Goal: Task Accomplishment & Management: Use online tool/utility

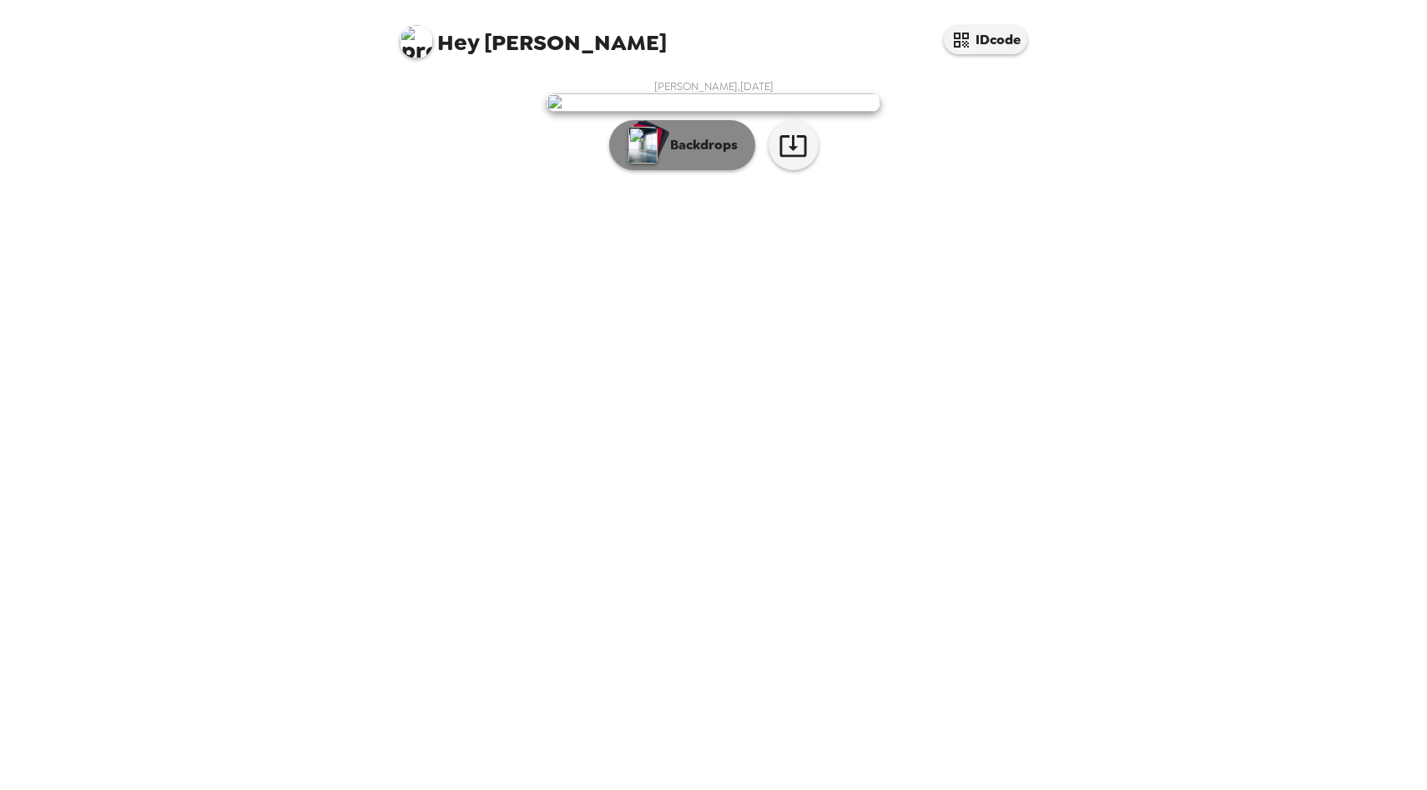
click at [665, 170] on button "Backdrops" at bounding box center [682, 145] width 146 height 50
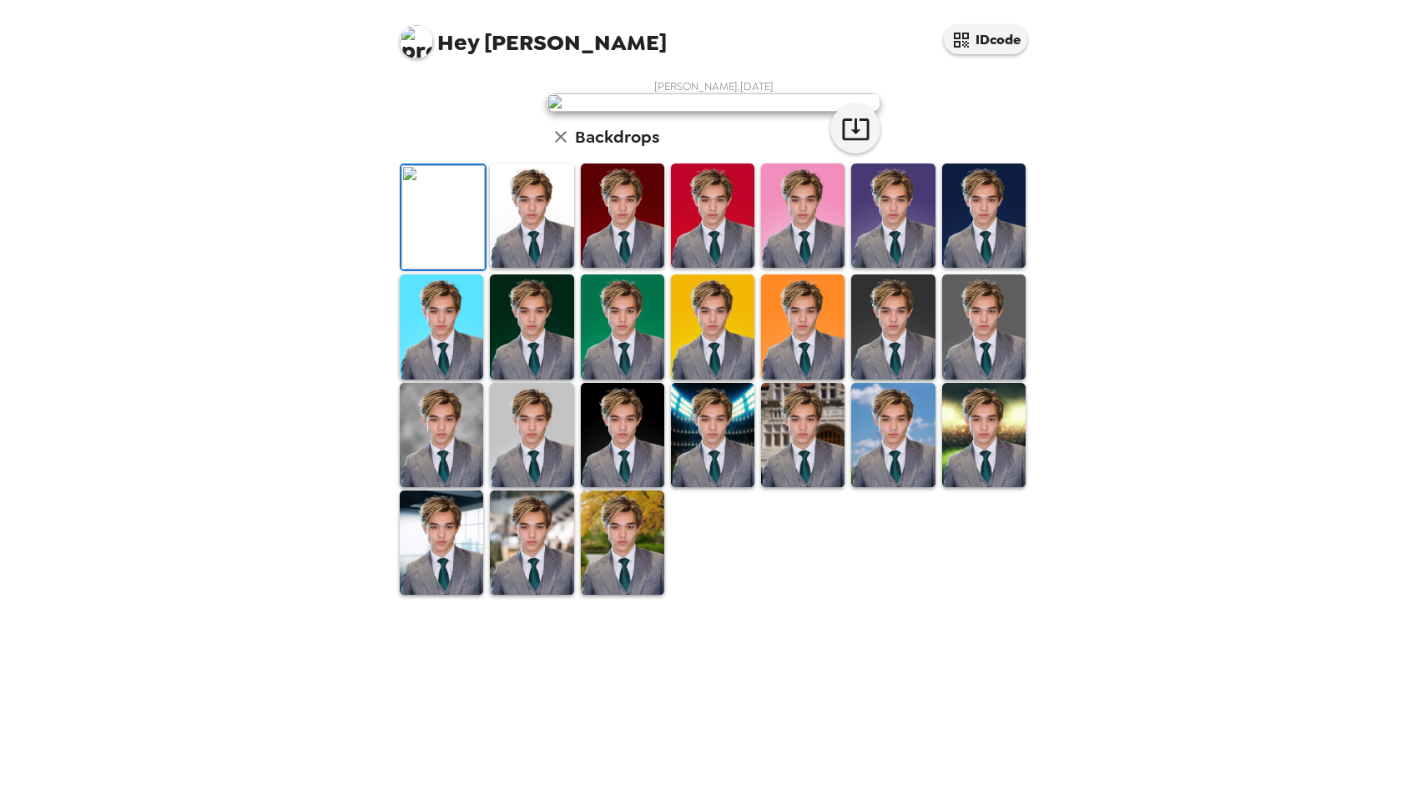
scroll to position [232, 0]
click at [521, 268] on img at bounding box center [531, 216] width 83 height 104
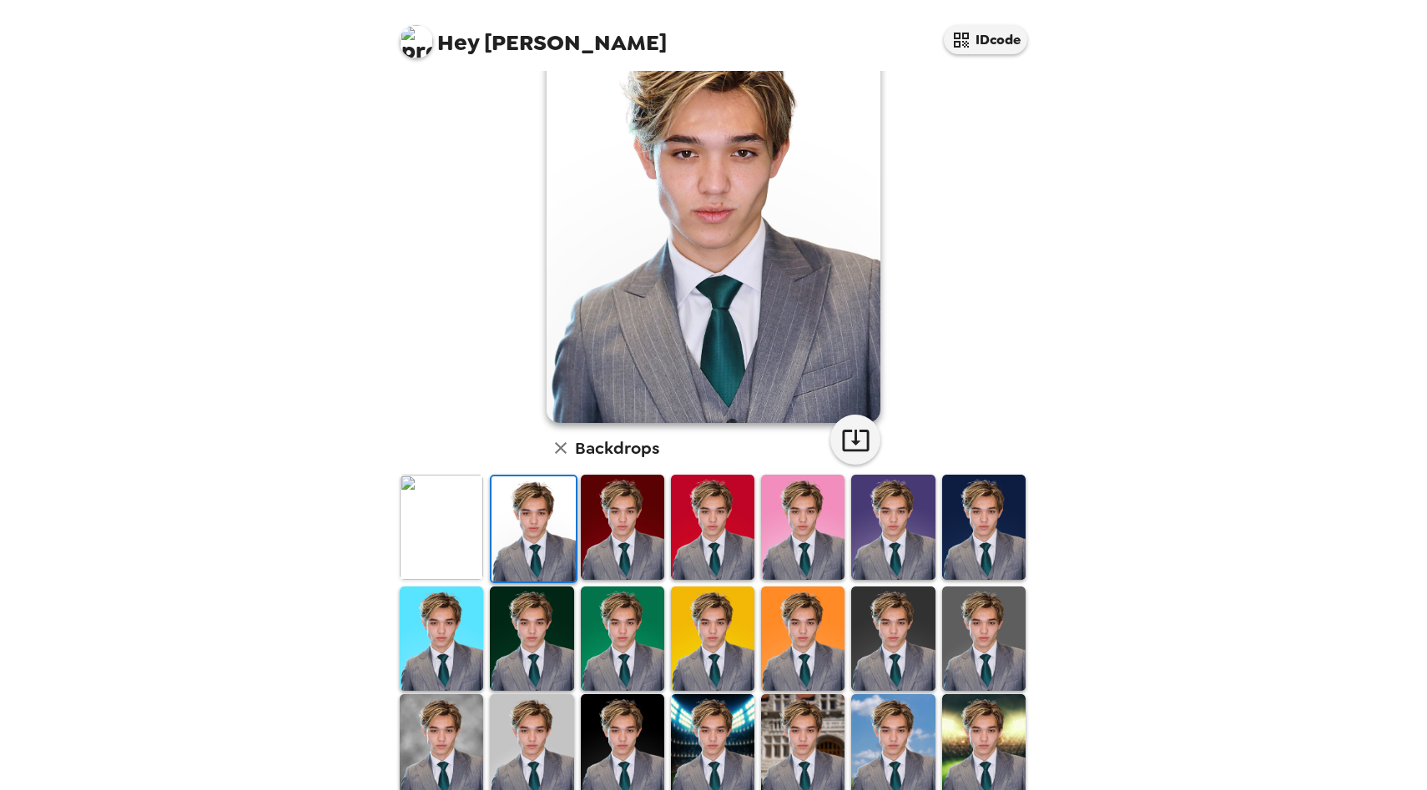
scroll to position [133, 0]
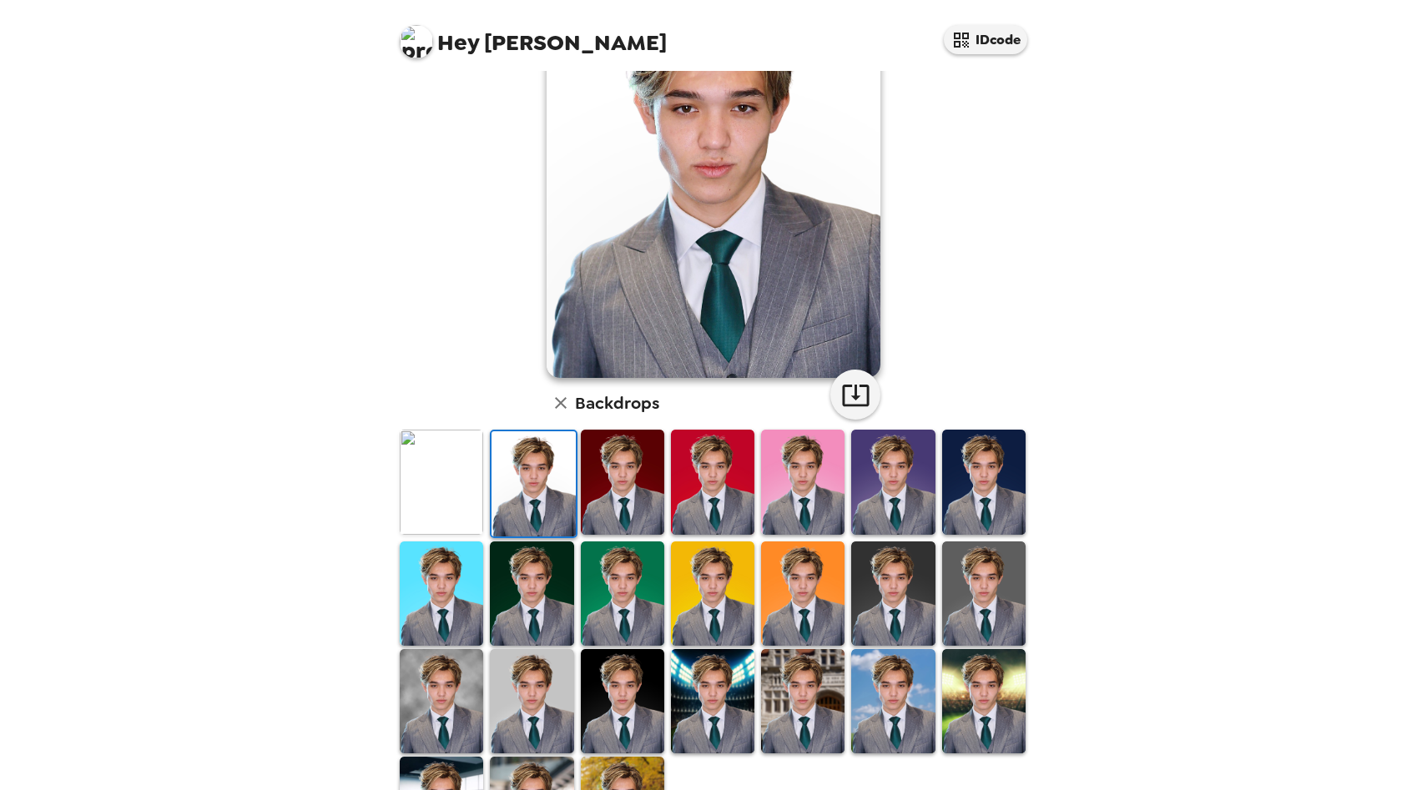
click at [463, 450] on img at bounding box center [441, 482] width 83 height 104
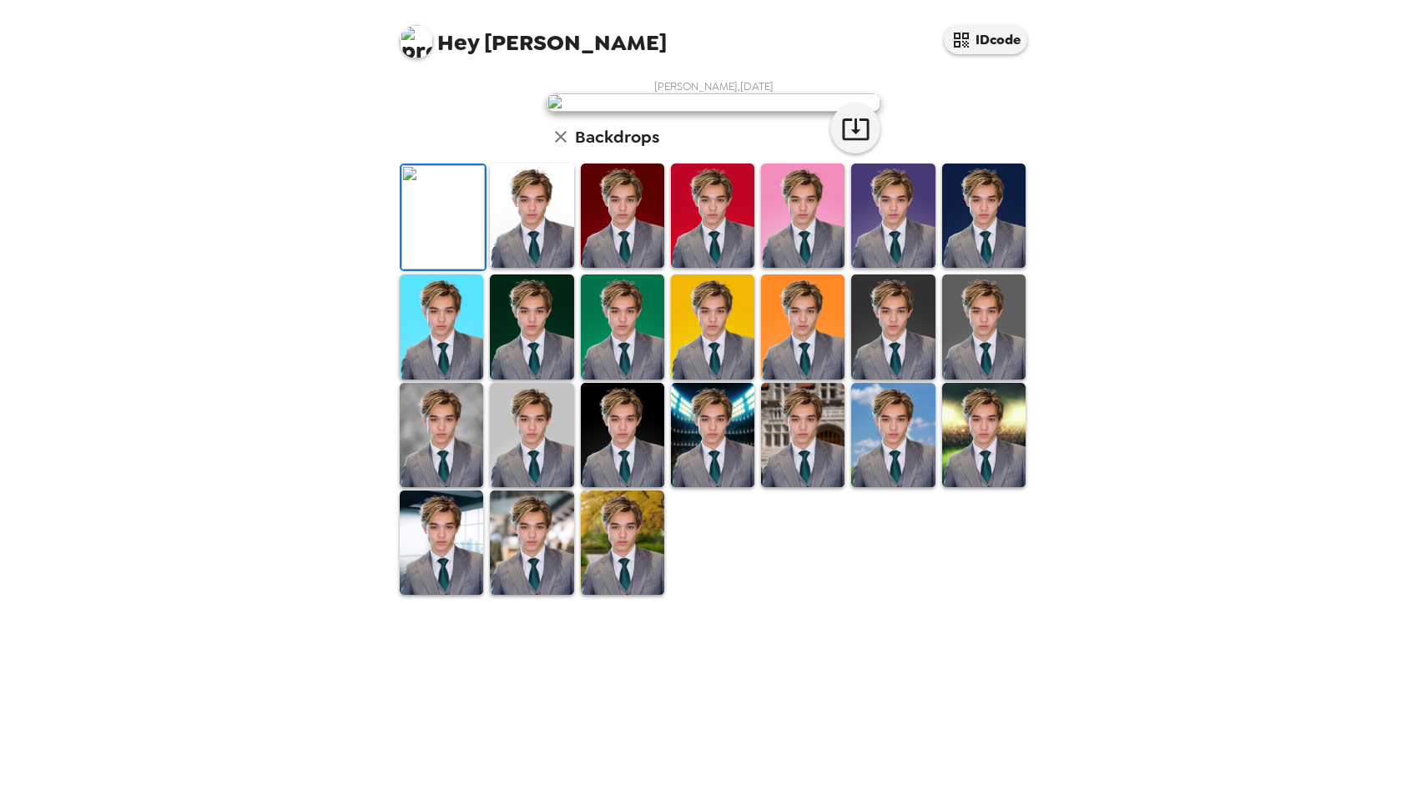
scroll to position [232, 0]
click at [452, 595] on img at bounding box center [441, 543] width 83 height 104
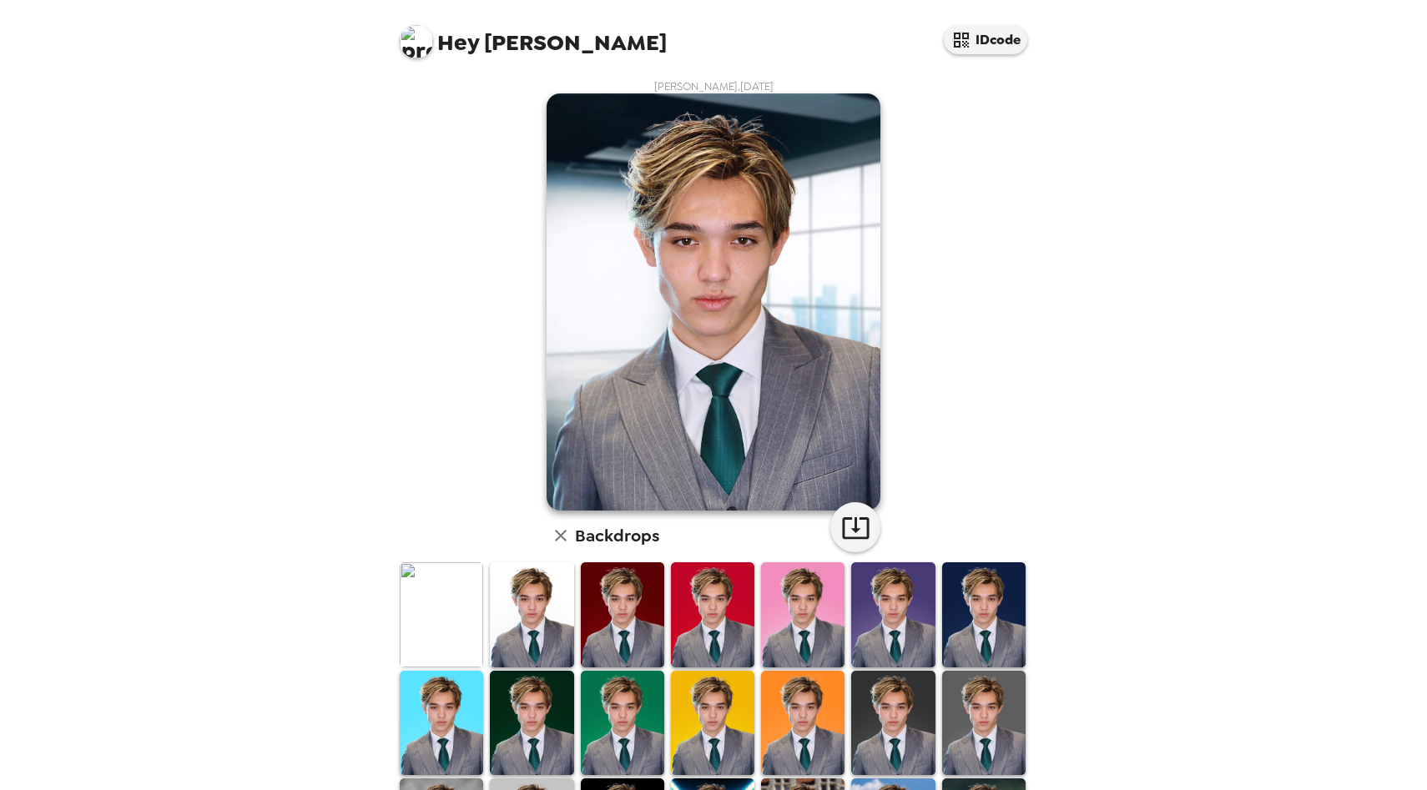
scroll to position [231, 0]
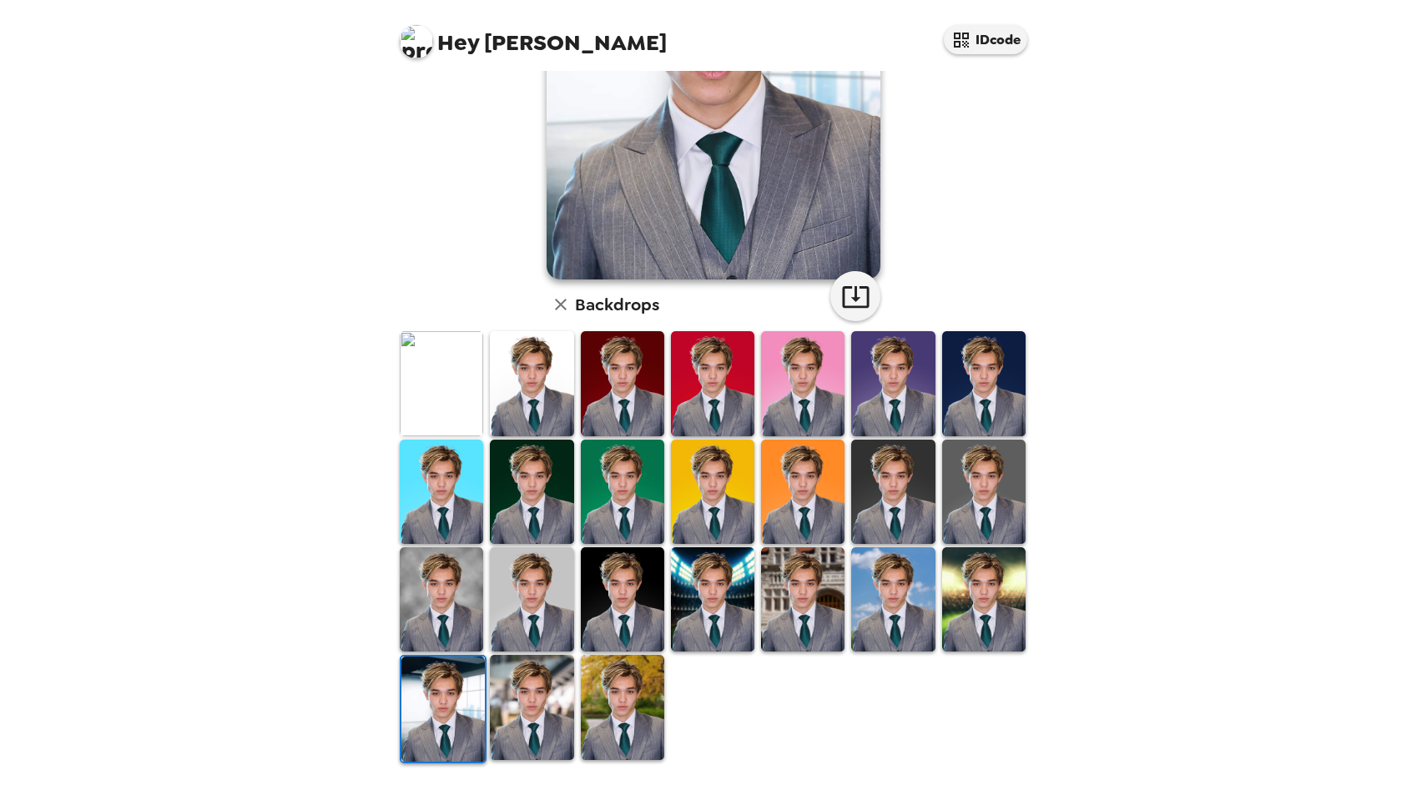
click at [811, 600] on img at bounding box center [802, 600] width 83 height 104
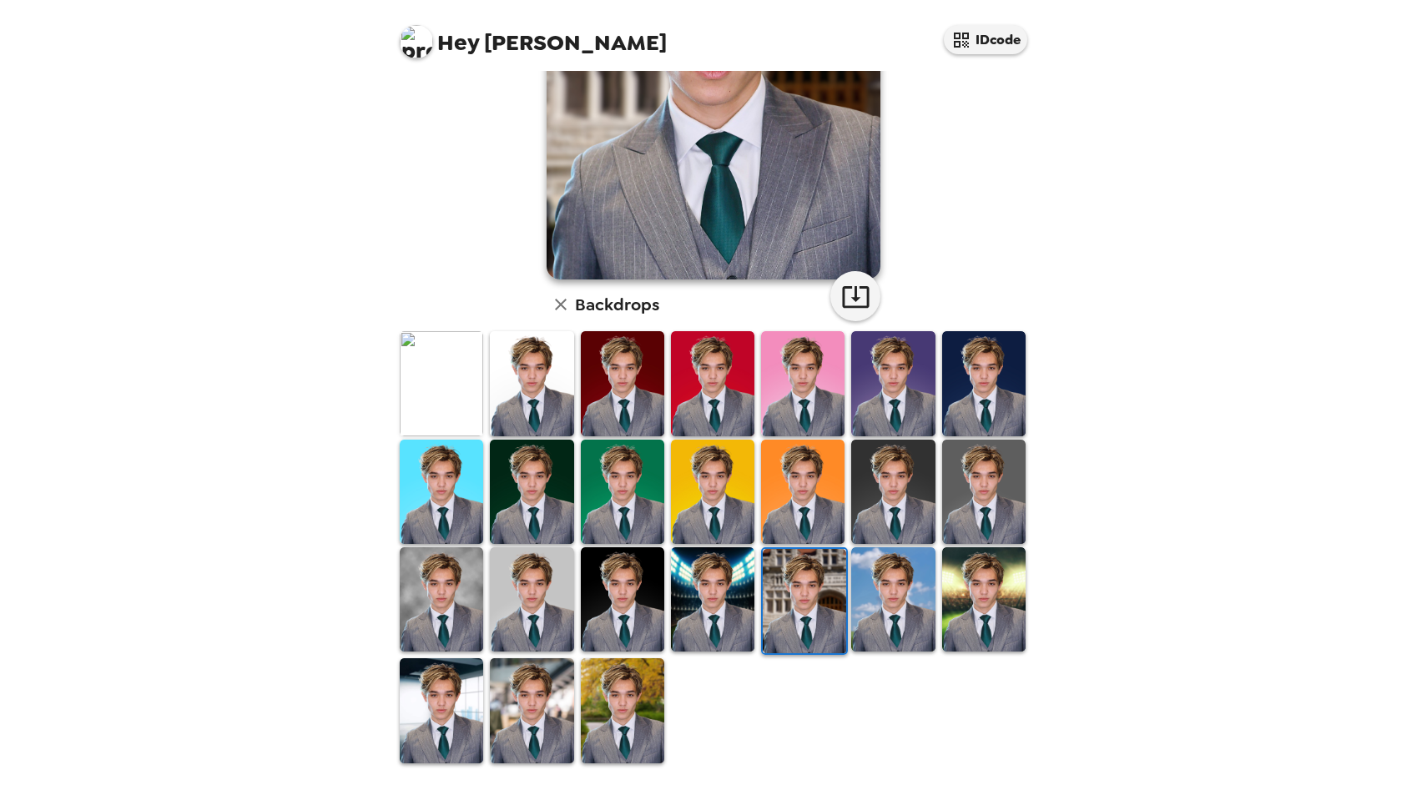
click at [636, 707] on img at bounding box center [622, 711] width 83 height 104
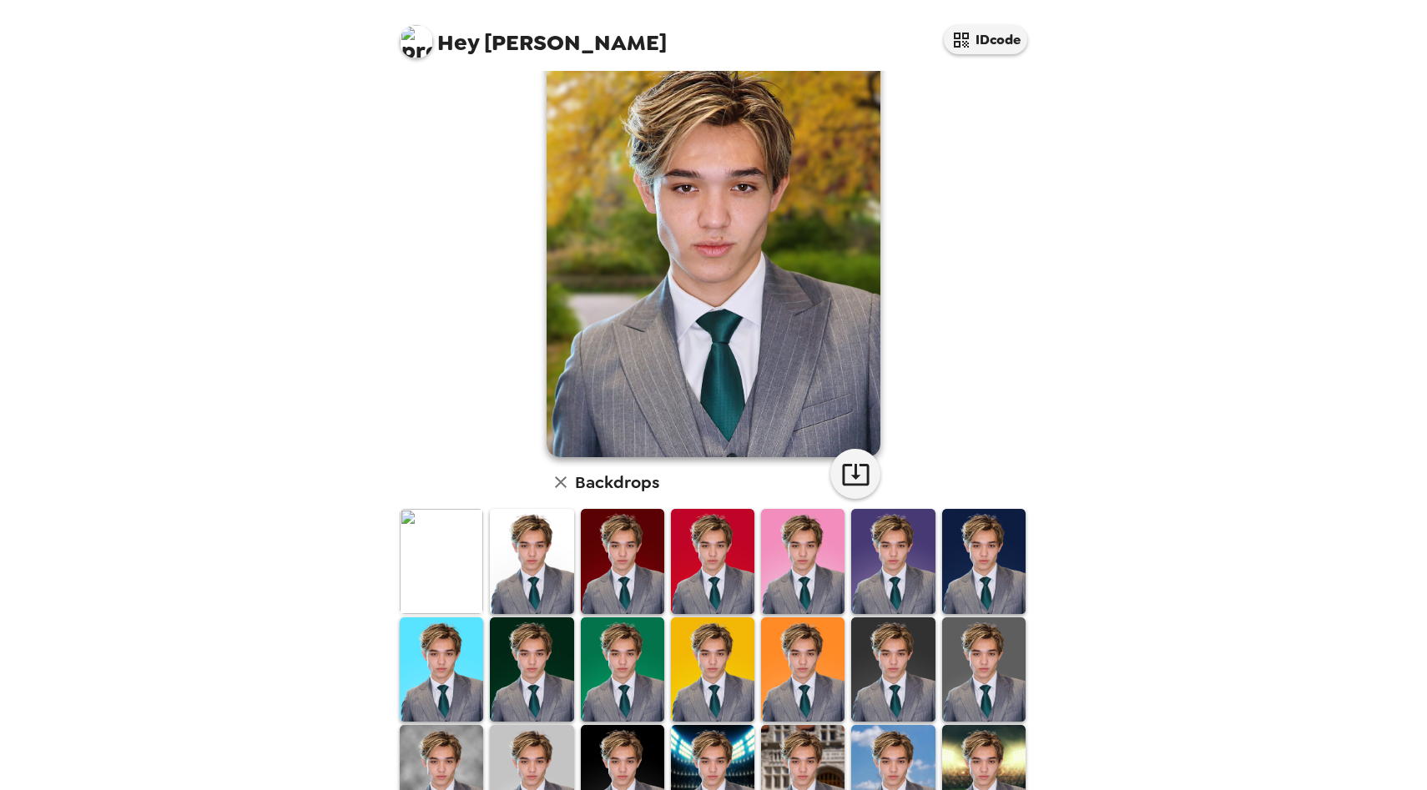
scroll to position [65, 0]
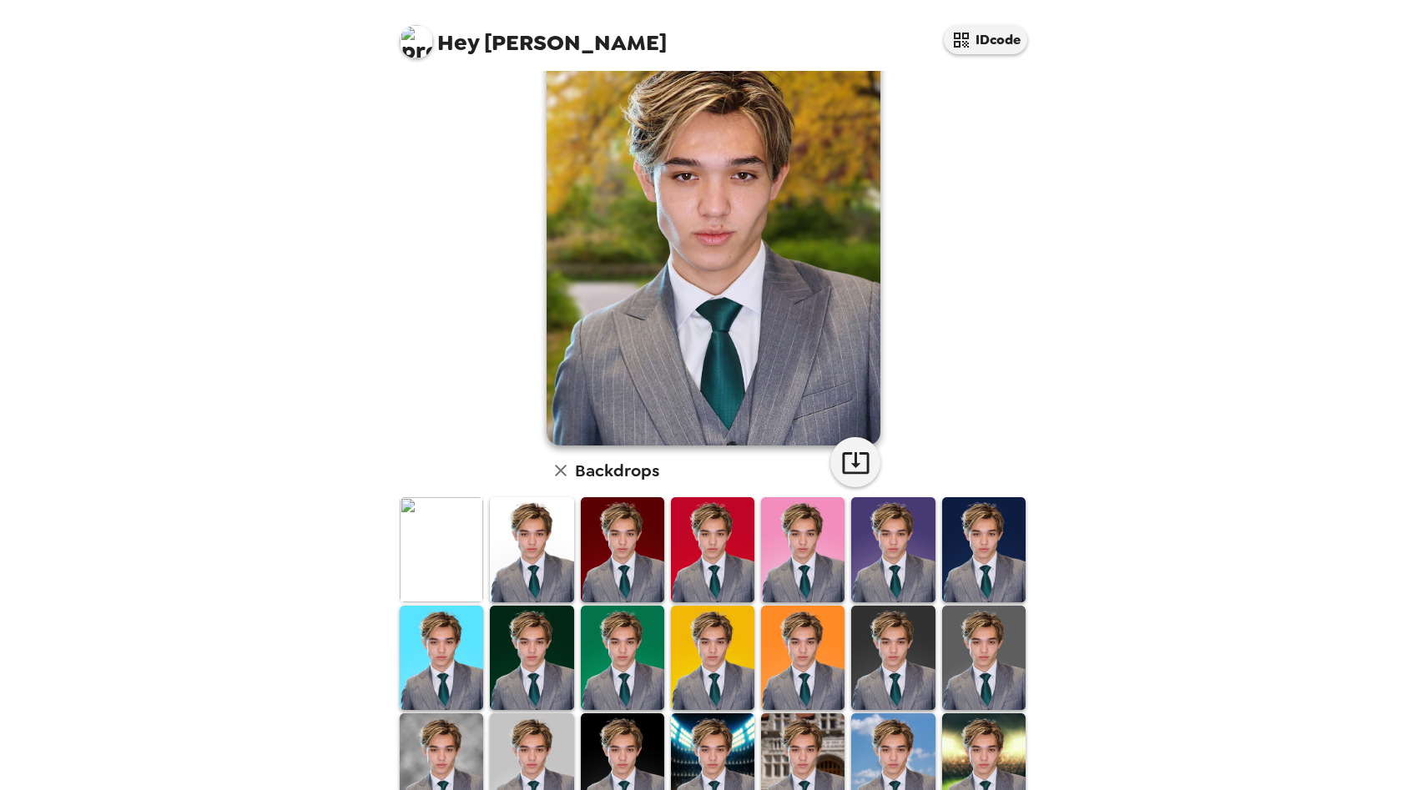
click at [983, 748] on img at bounding box center [983, 766] width 83 height 104
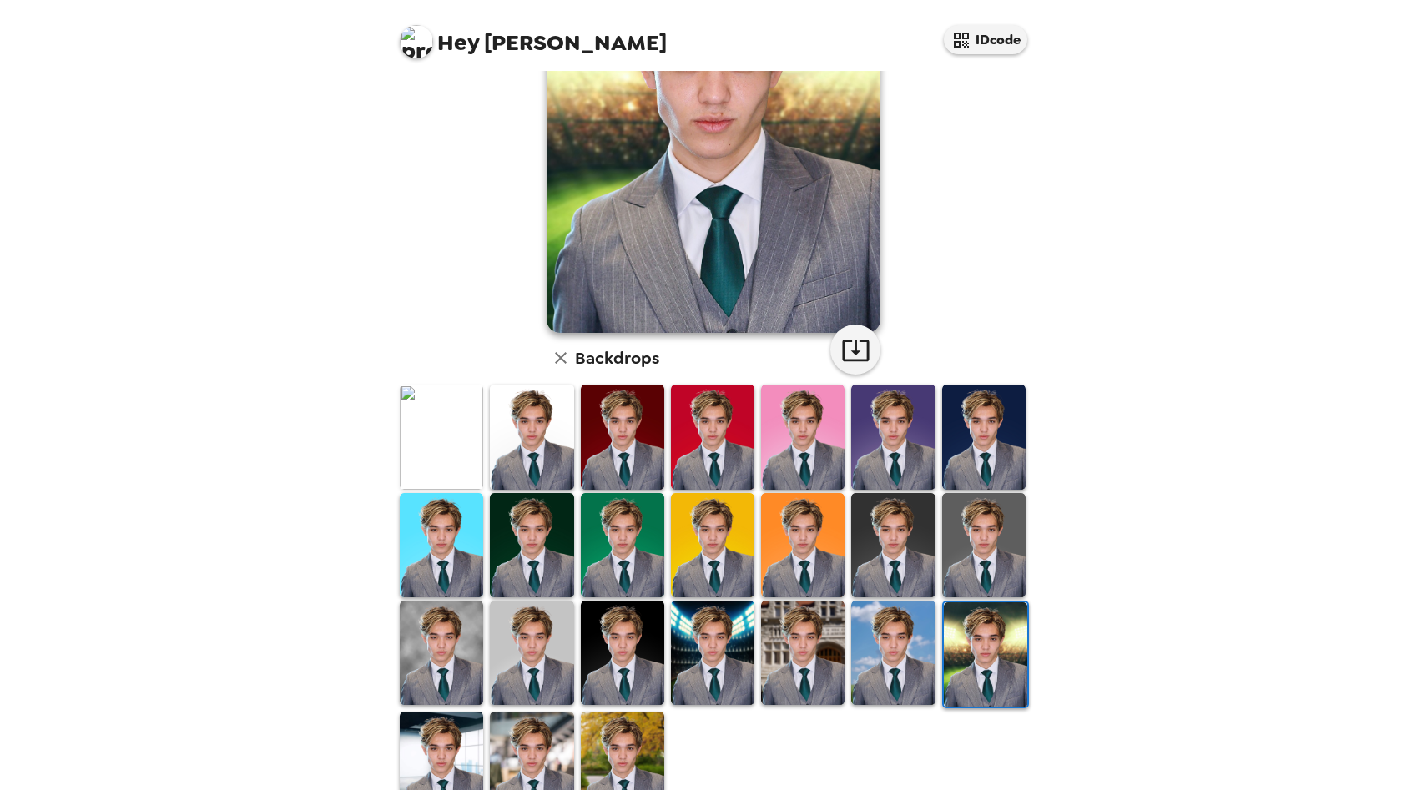
scroll to position [231, 0]
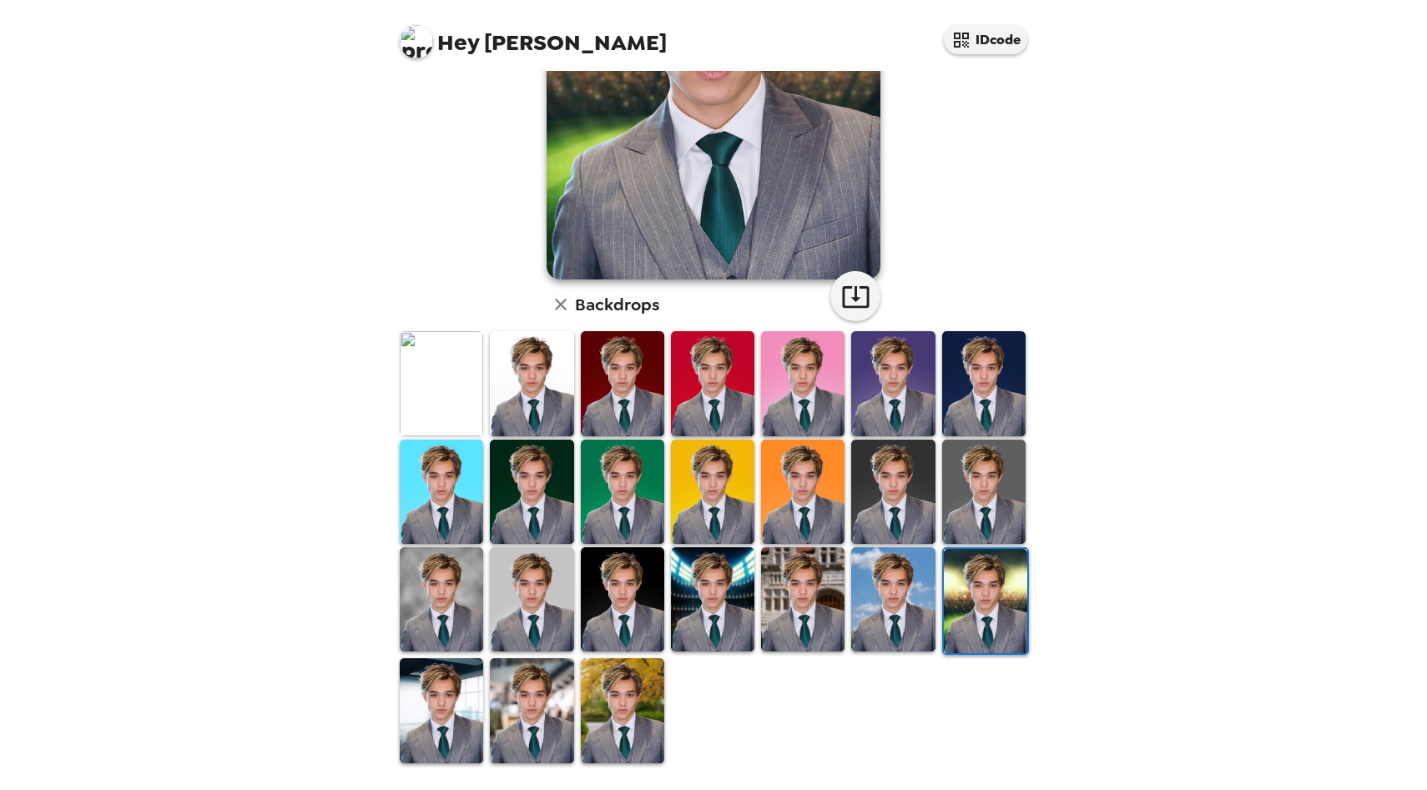
click at [527, 735] on img at bounding box center [531, 711] width 83 height 104
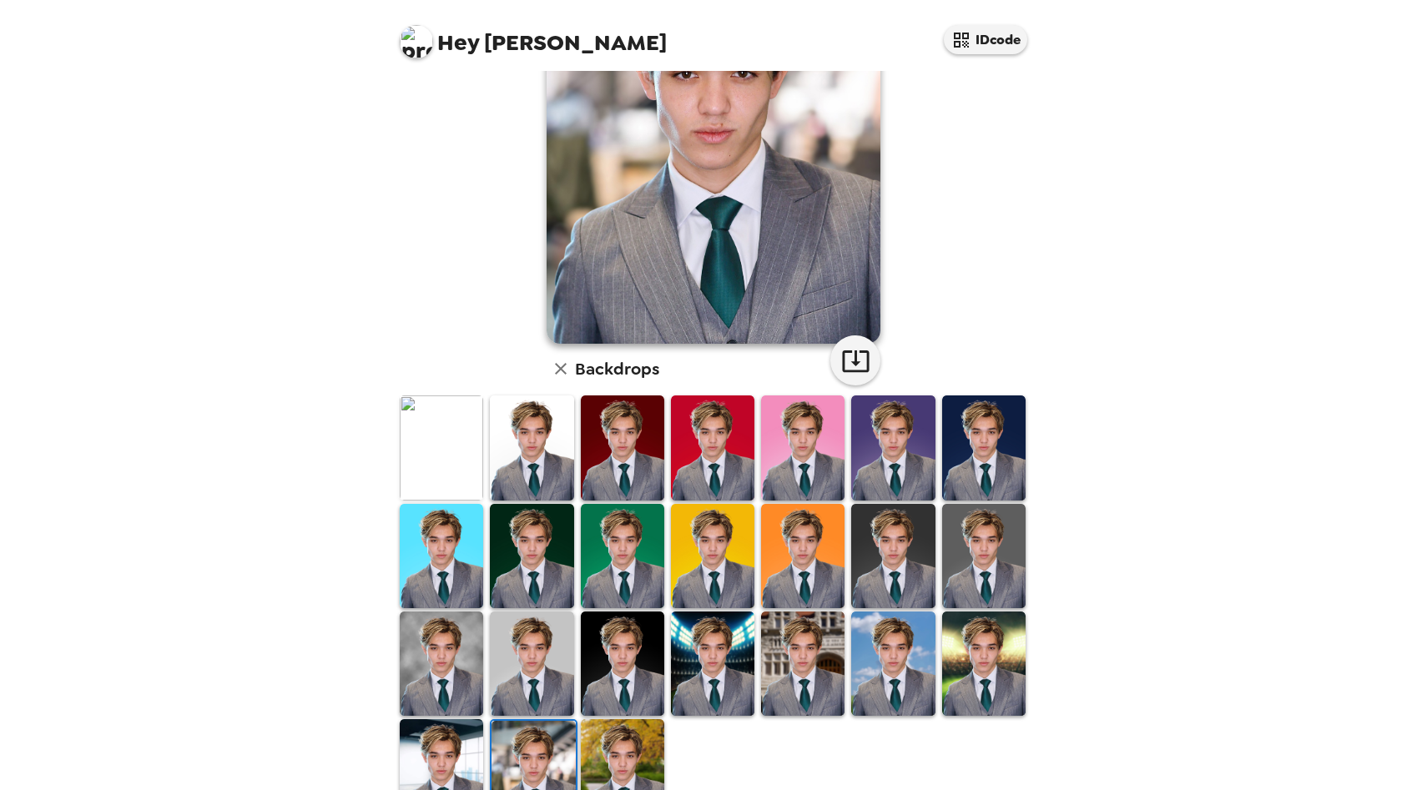
scroll to position [169, 0]
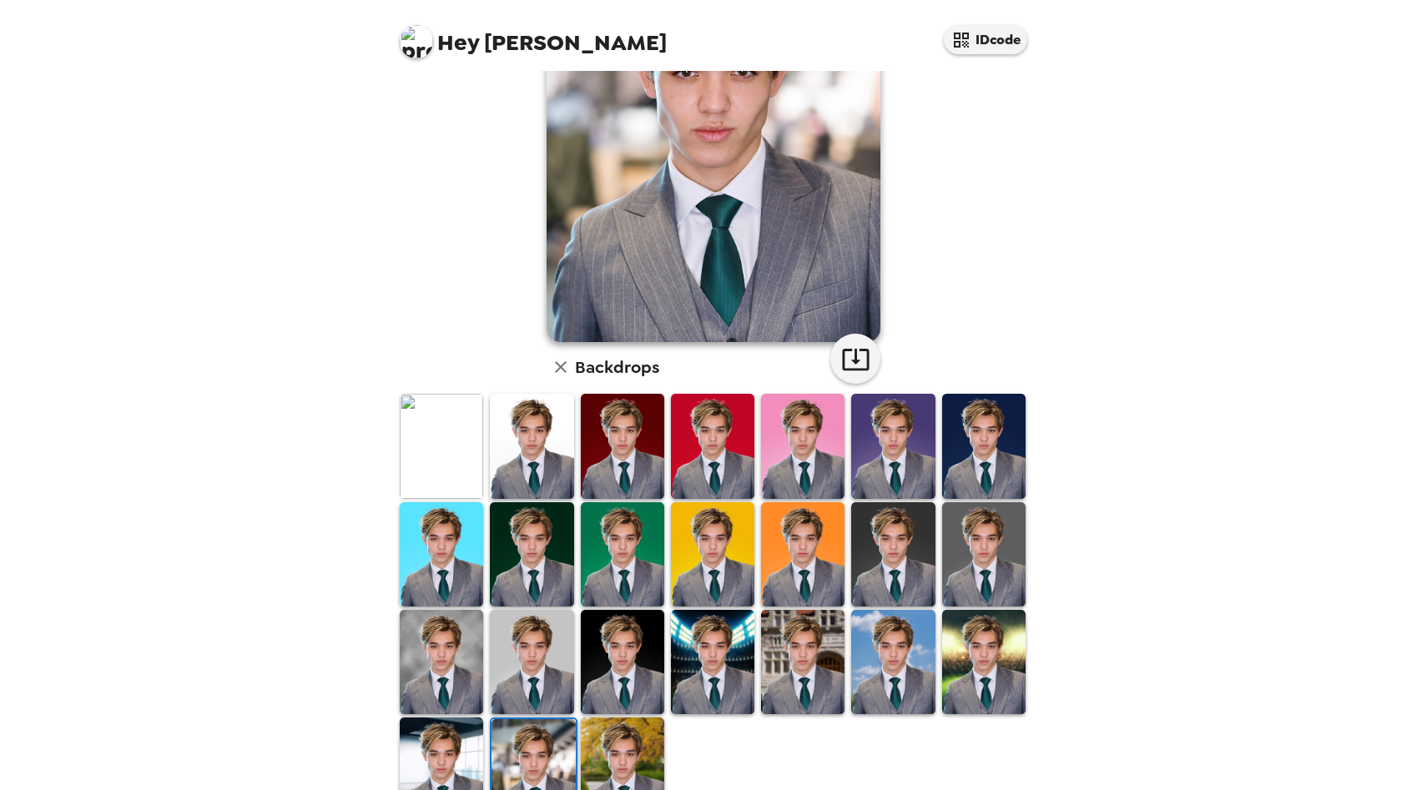
click at [418, 765] on img at bounding box center [441, 770] width 83 height 104
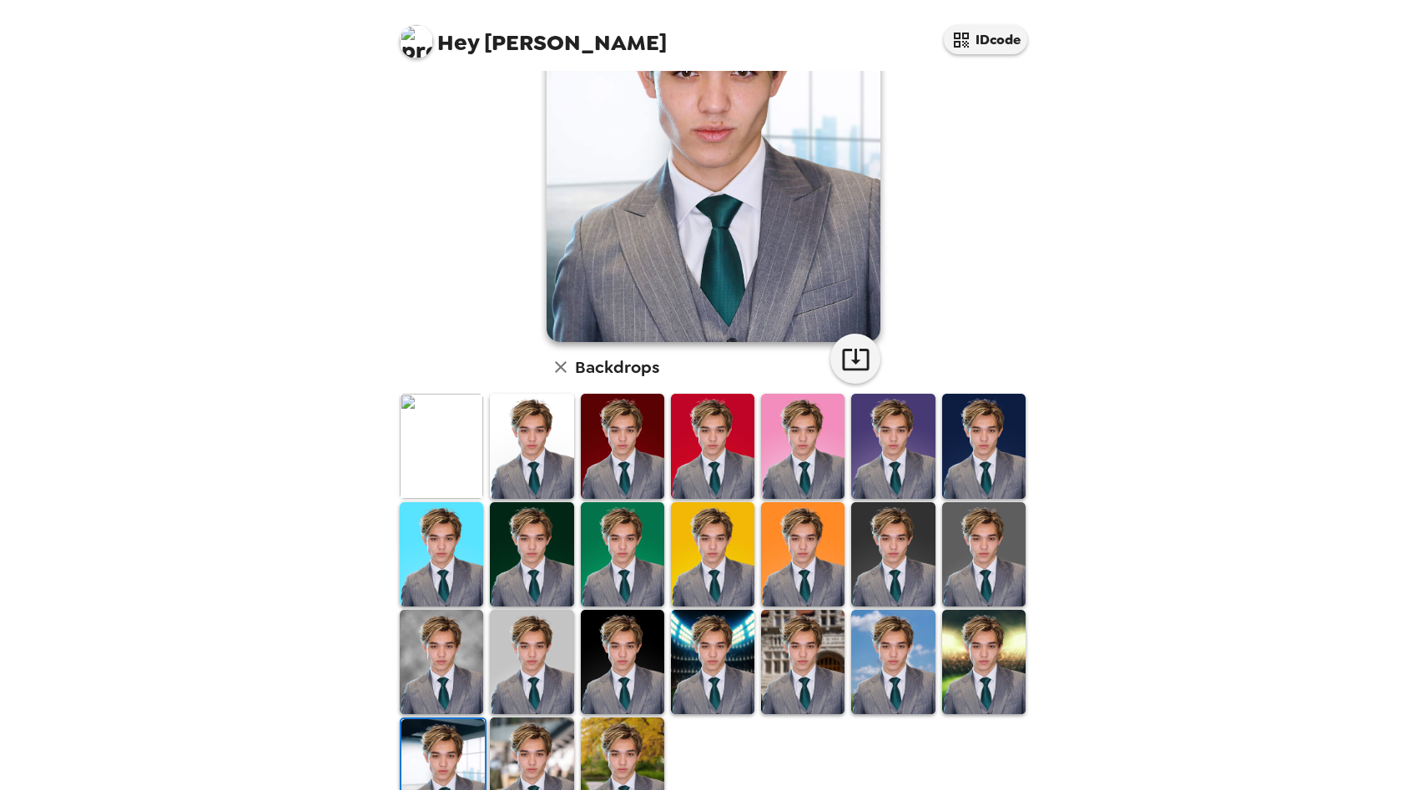
scroll to position [0, 0]
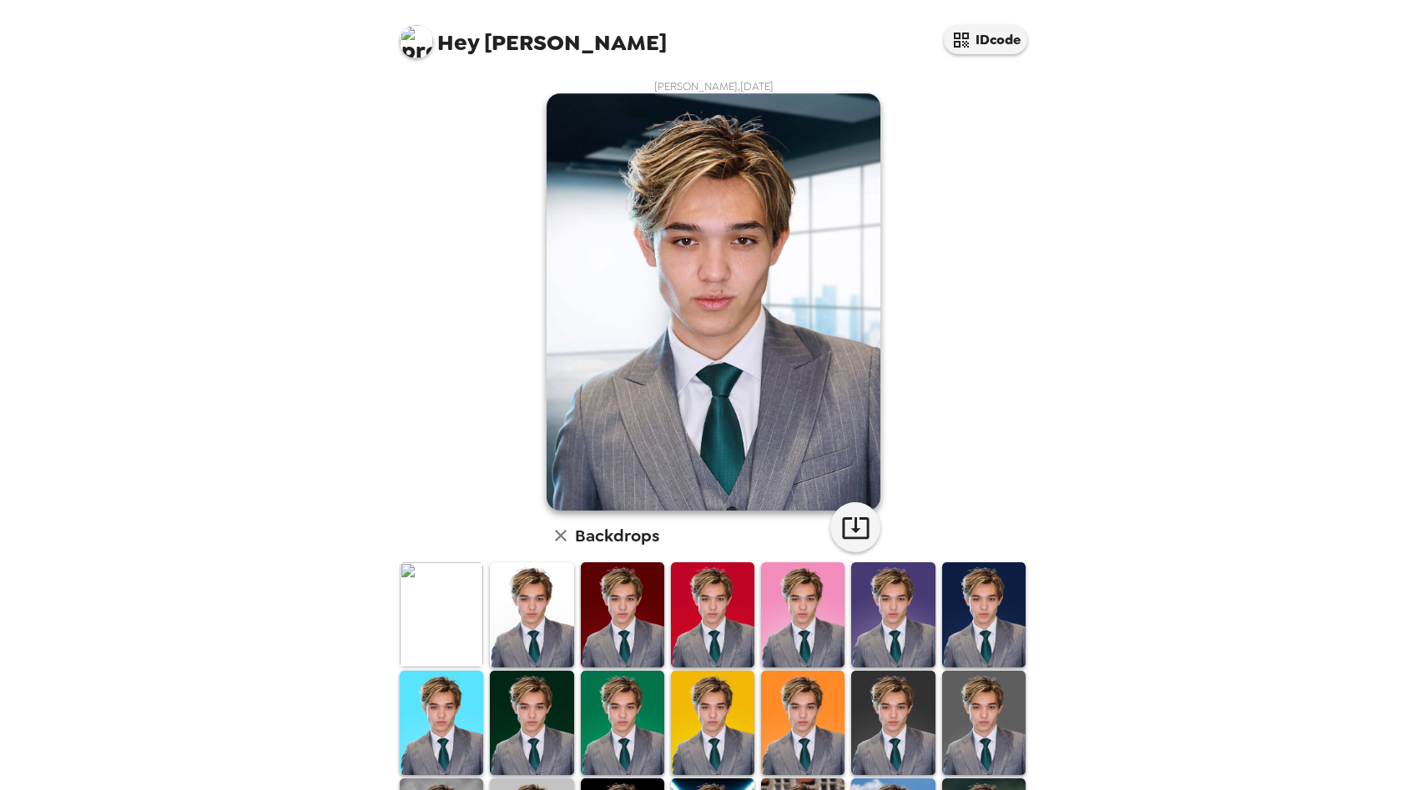
click at [445, 592] on img at bounding box center [441, 615] width 83 height 104
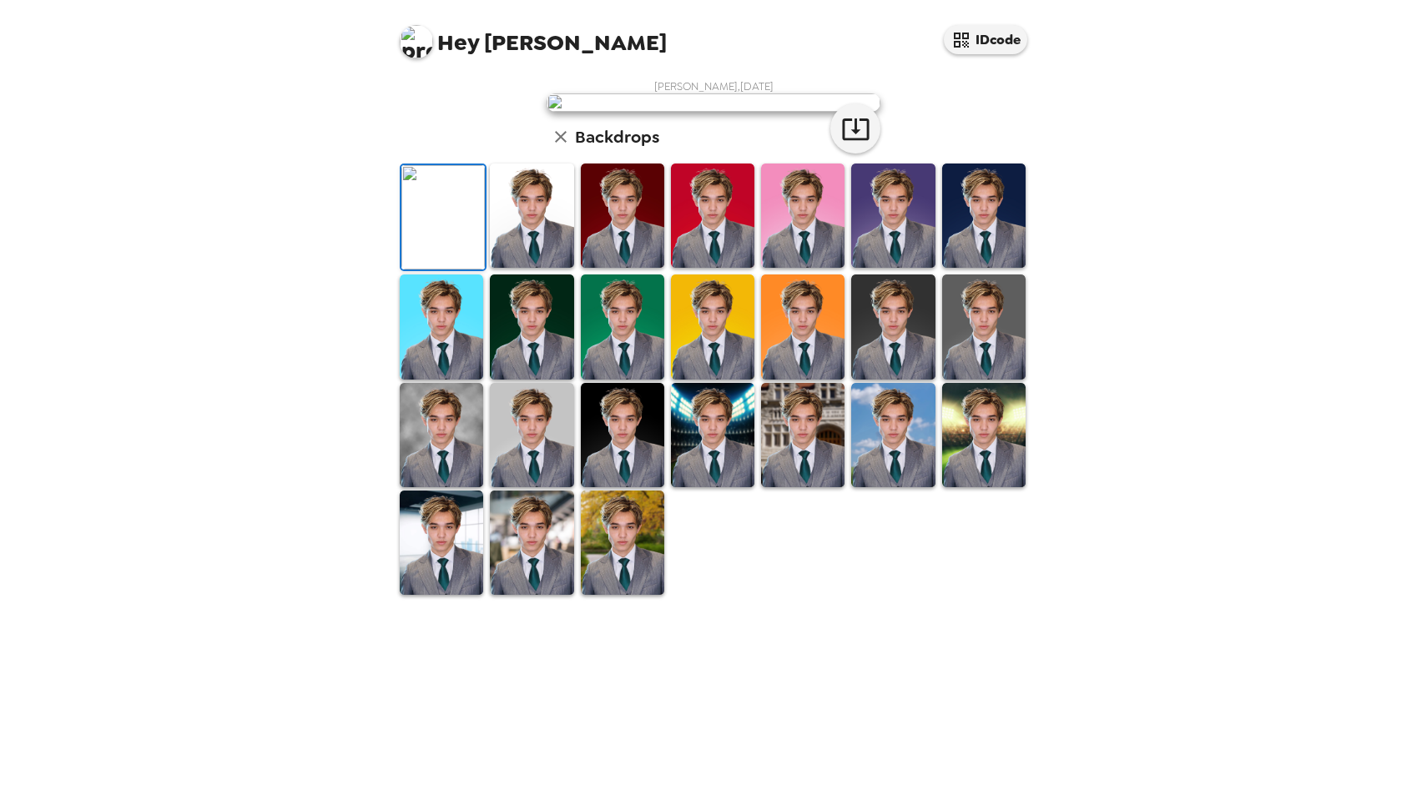
click at [557, 268] on img at bounding box center [531, 216] width 83 height 104
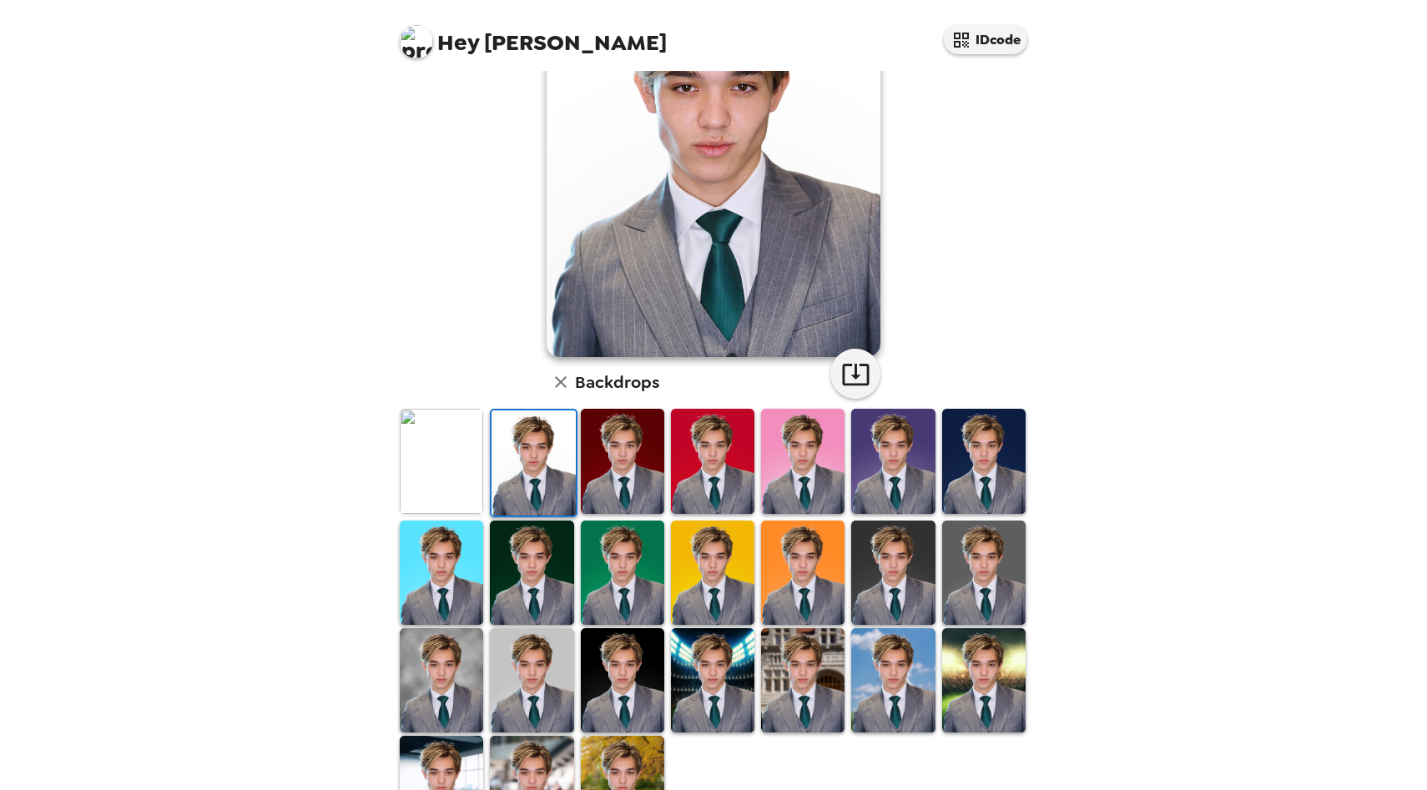
scroll to position [154, 0]
click at [446, 669] on img at bounding box center [441, 680] width 83 height 104
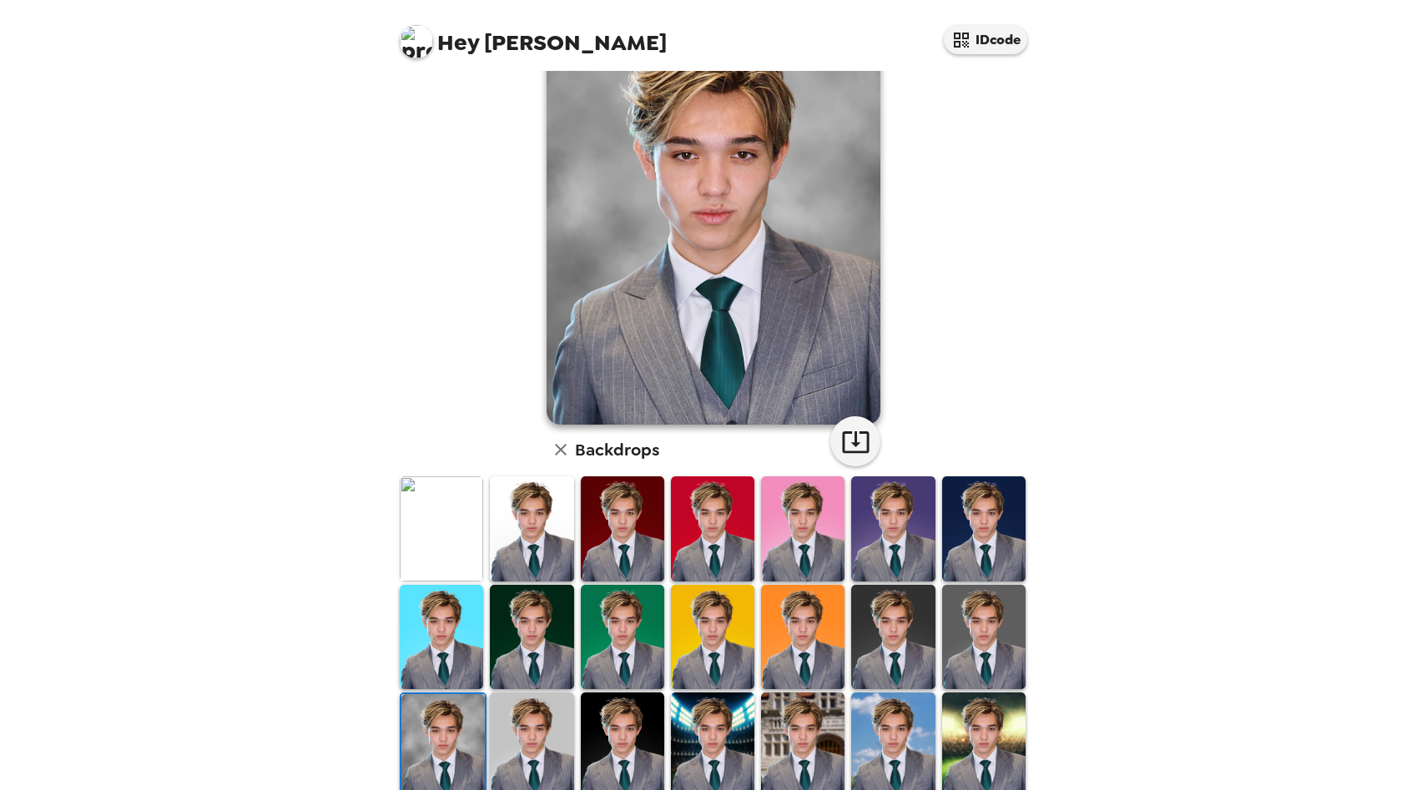
scroll to position [89, 0]
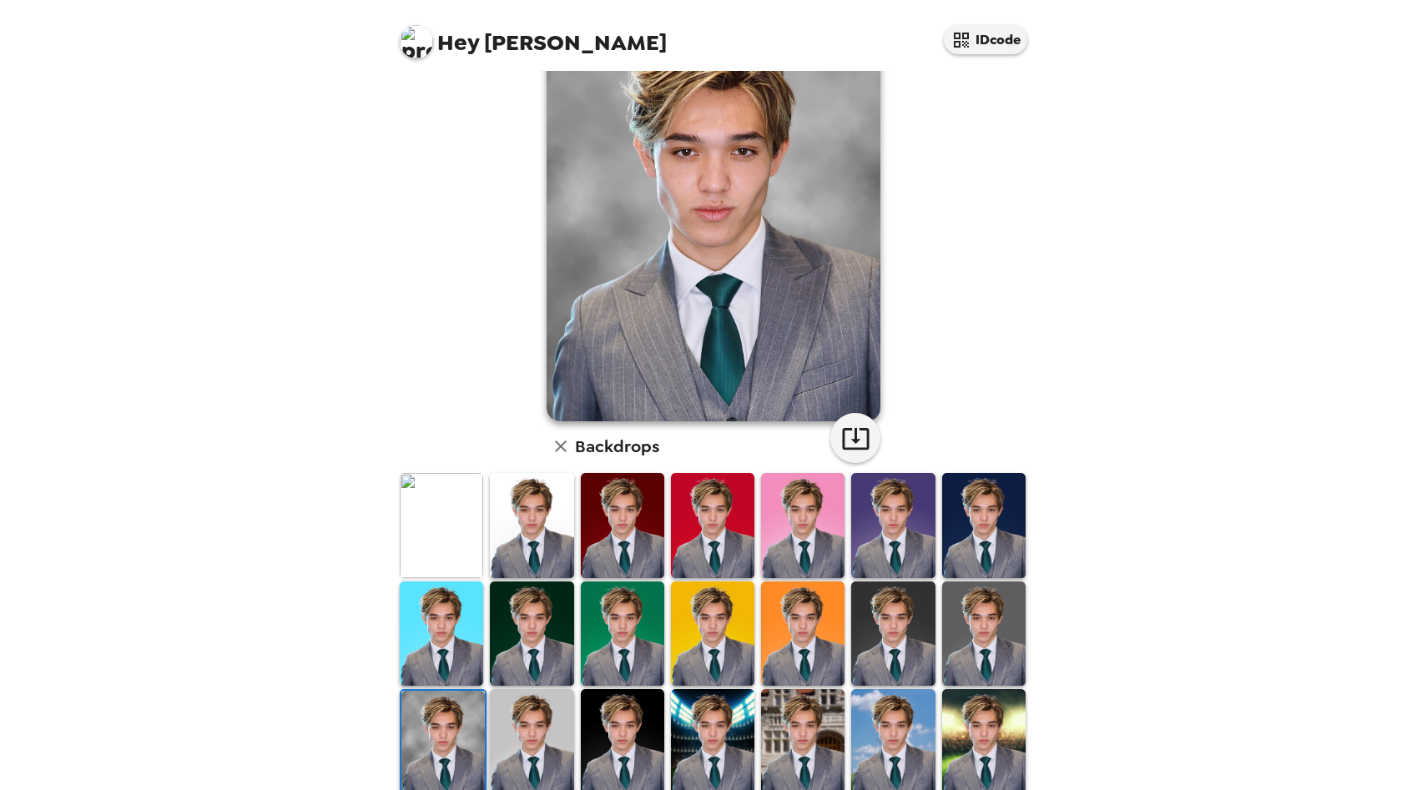
click at [885, 625] on img at bounding box center [892, 634] width 83 height 104
